Goal: Task Accomplishment & Management: Manage account settings

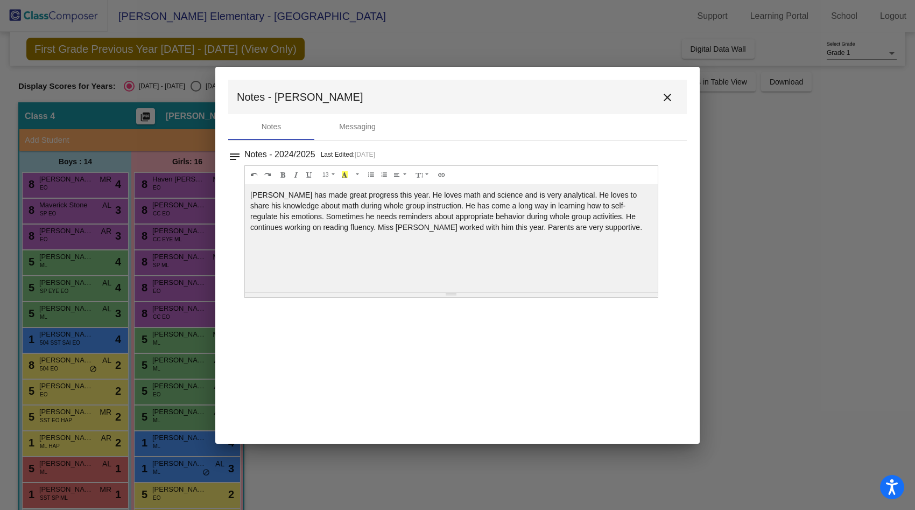
scroll to position [93, 0]
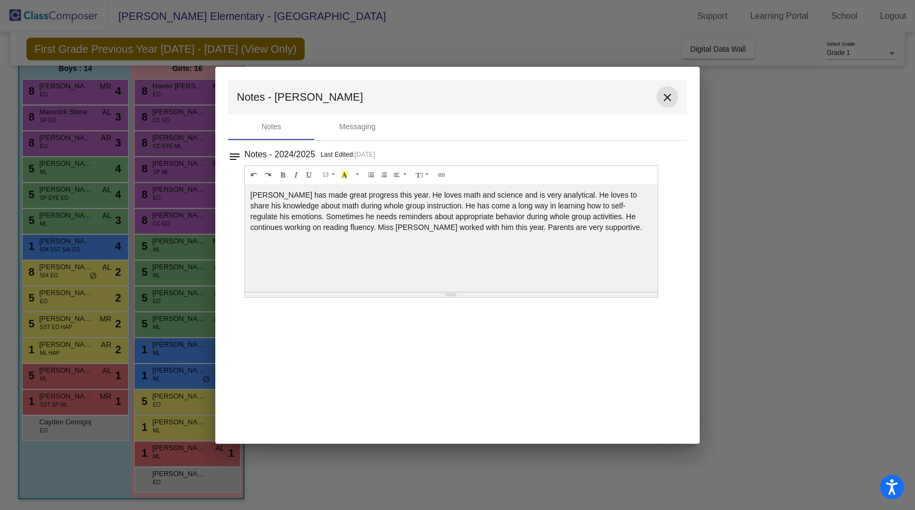
click at [662, 96] on mat-icon "close" at bounding box center [667, 97] width 13 height 13
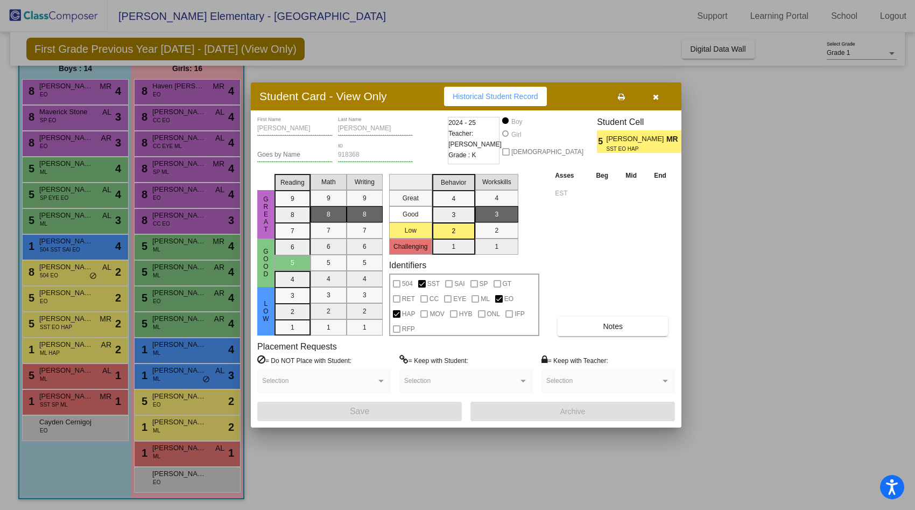
click at [167, 373] on div at bounding box center [457, 255] width 915 height 510
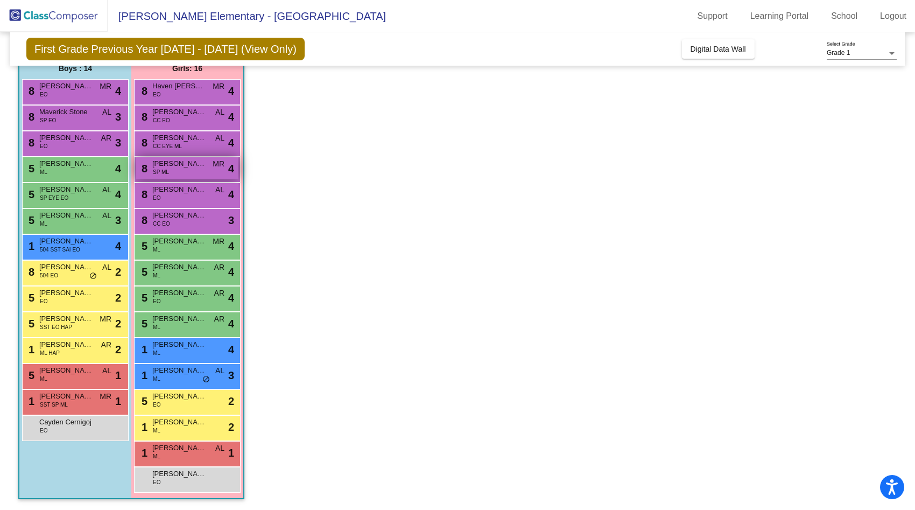
click at [190, 167] on span "[PERSON_NAME]" at bounding box center [179, 163] width 54 height 11
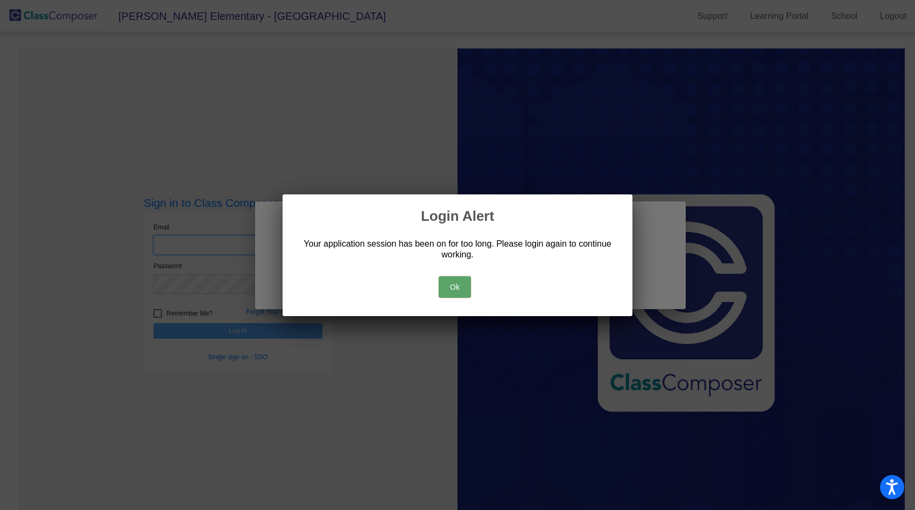
type input "[PERSON_NAME][EMAIL_ADDRESS][DOMAIN_NAME]"
click at [435, 286] on div "Ok" at bounding box center [457, 284] width 324 height 38
click at [453, 287] on button "Ok" at bounding box center [455, 287] width 32 height 22
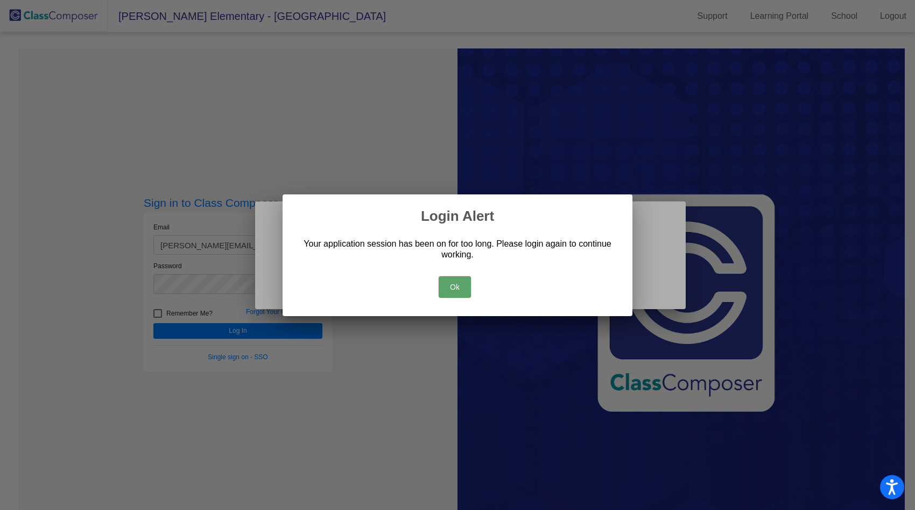
click at [293, 333] on div at bounding box center [457, 255] width 915 height 510
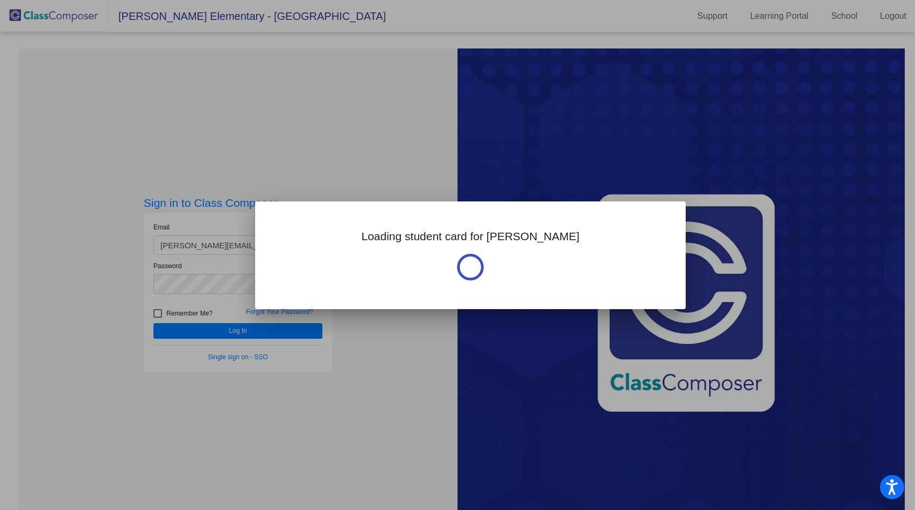
click at [307, 331] on div at bounding box center [457, 255] width 915 height 510
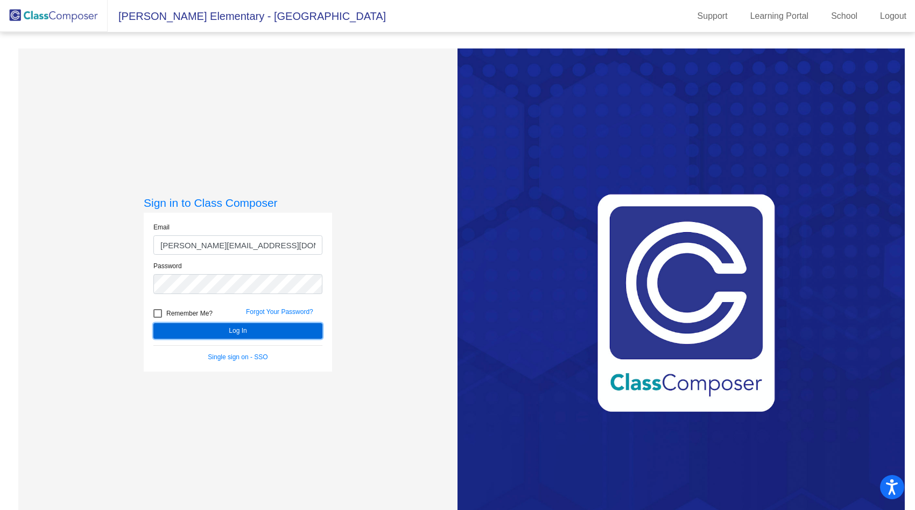
click at [307, 331] on button "Log In" at bounding box center [237, 331] width 169 height 16
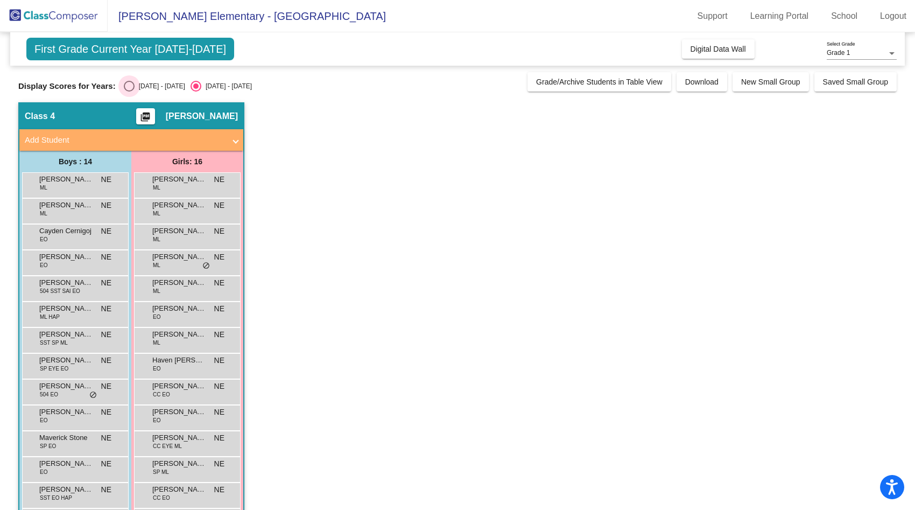
click at [125, 87] on div "Select an option" at bounding box center [129, 86] width 11 height 11
click at [129, 91] on input "[DATE] - [DATE]" at bounding box center [129, 91] width 1 height 1
radio input "true"
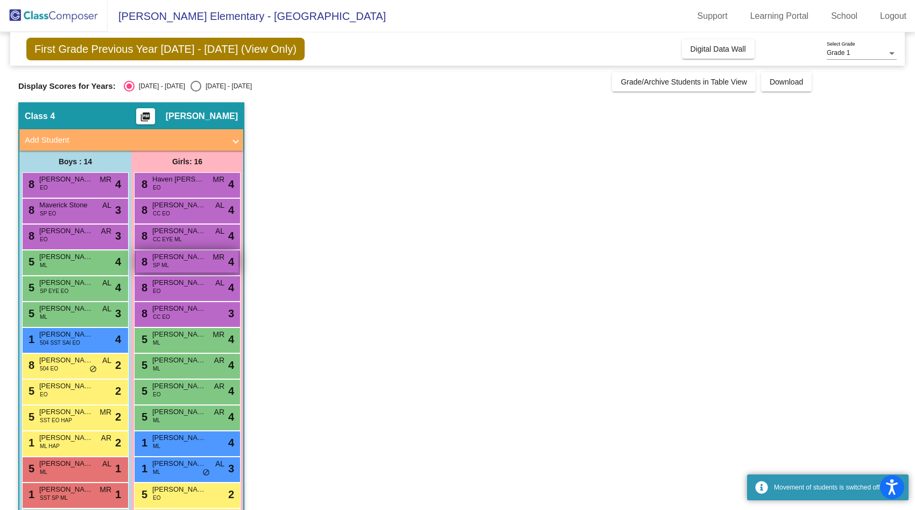
click at [176, 262] on span "[PERSON_NAME]" at bounding box center [179, 256] width 54 height 11
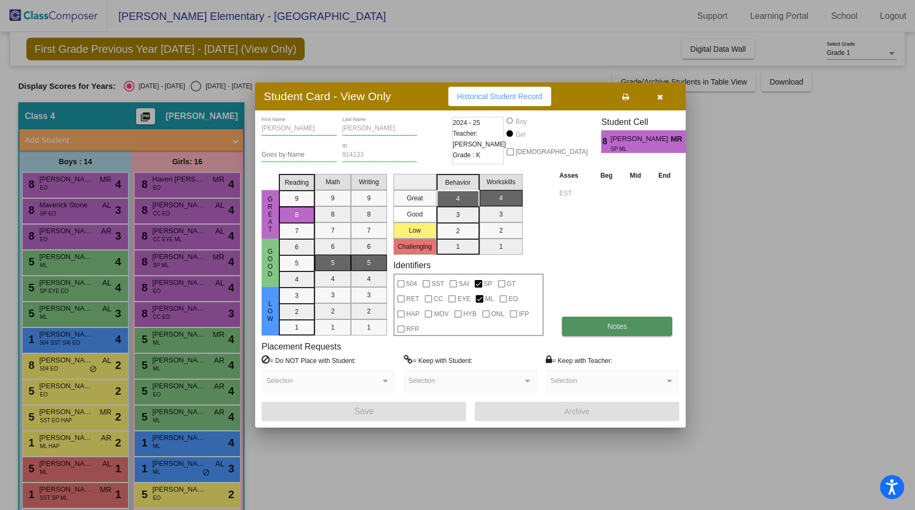
click at [620, 334] on button "Notes" at bounding box center [617, 325] width 110 height 19
